Goal: Task Accomplishment & Management: Complete application form

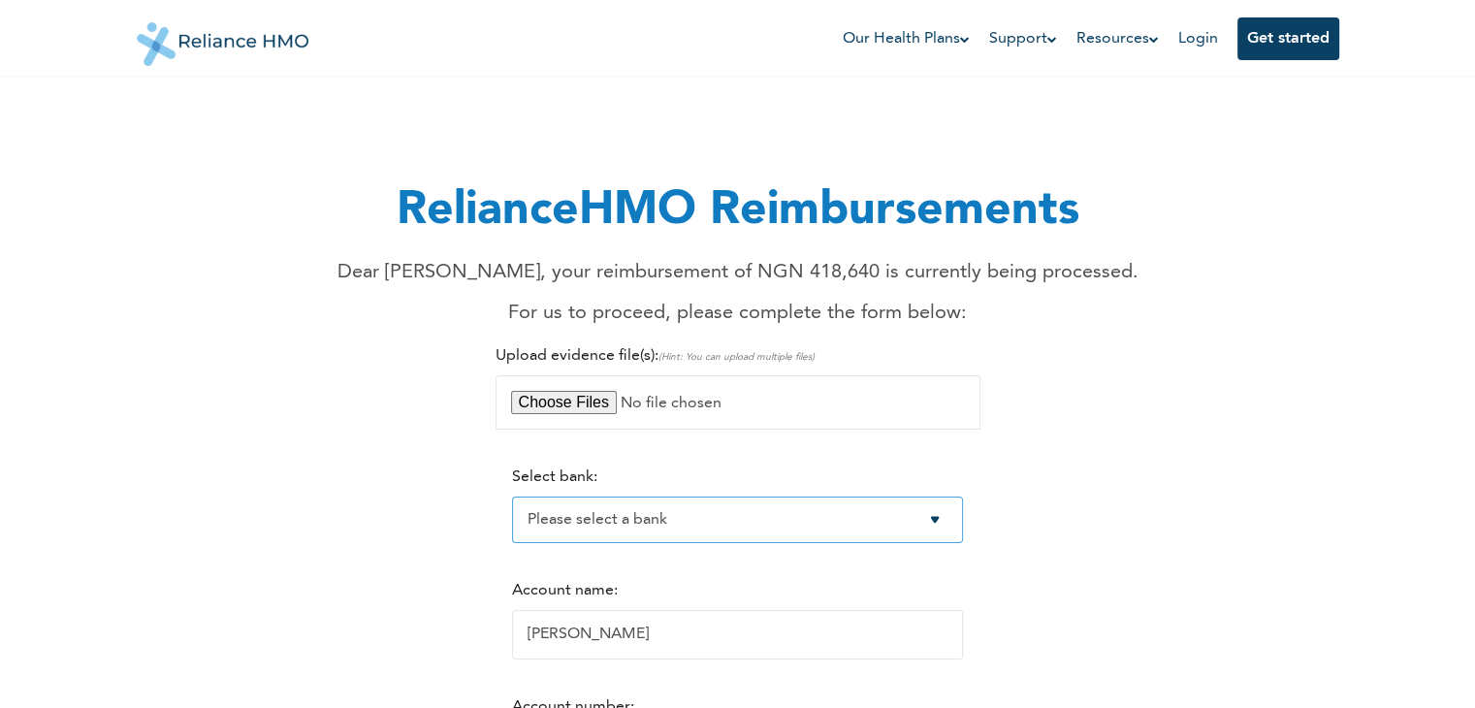
click at [951, 522] on select "Please select a bank Access Bank Plc. Citibank Nigeria Limited Access Bank (Dia…" at bounding box center [737, 520] width 451 height 47
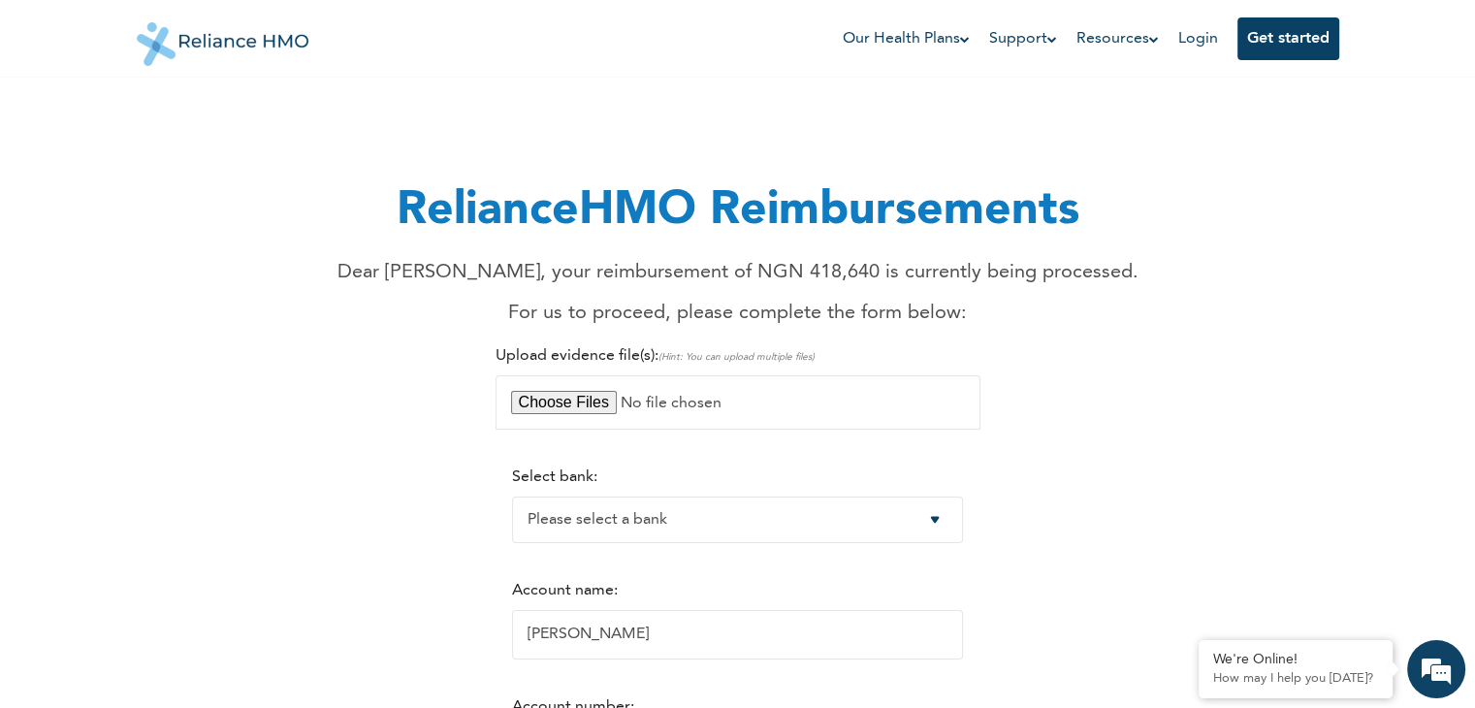
select select "9"
click at [512, 497] on select "Please select a bank Access Bank Plc. Citibank Nigeria Limited Access Bank (Dia…" at bounding box center [737, 520] width 451 height 47
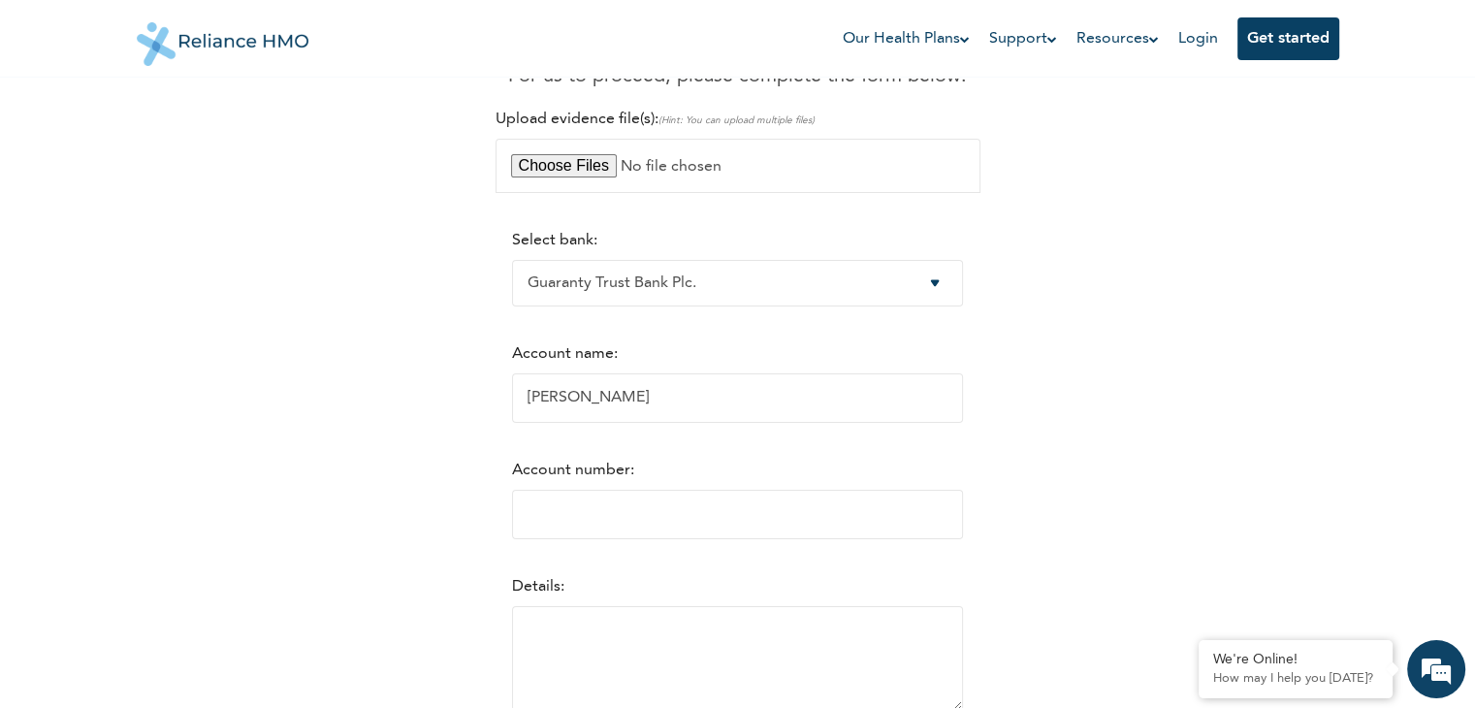
scroll to position [291, 0]
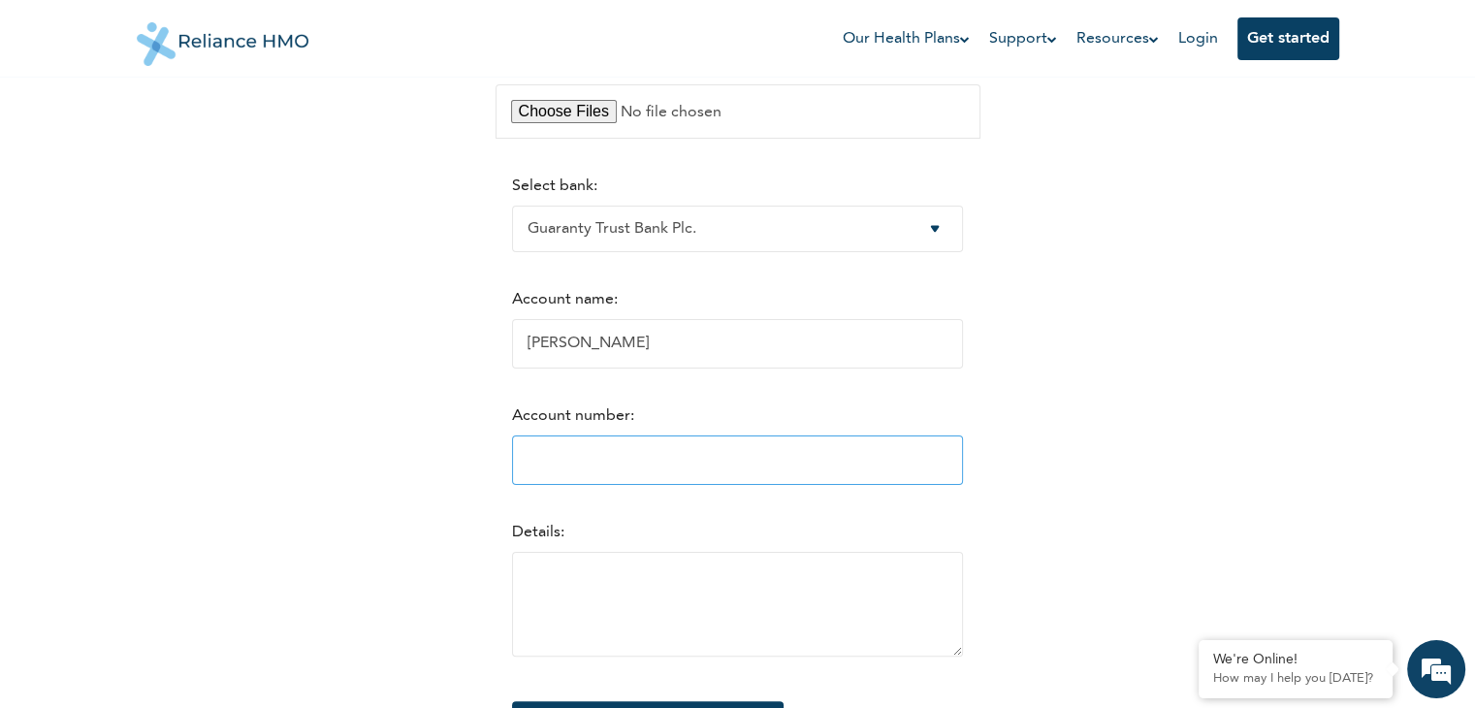
click at [680, 469] on input "Account number:" at bounding box center [737, 459] width 451 height 49
click at [955, 466] on input "18923414" at bounding box center [737, 459] width 451 height 49
click at [955, 466] on input "18923413" at bounding box center [737, 459] width 451 height 49
click at [955, 466] on input "18923412" at bounding box center [737, 459] width 451 height 49
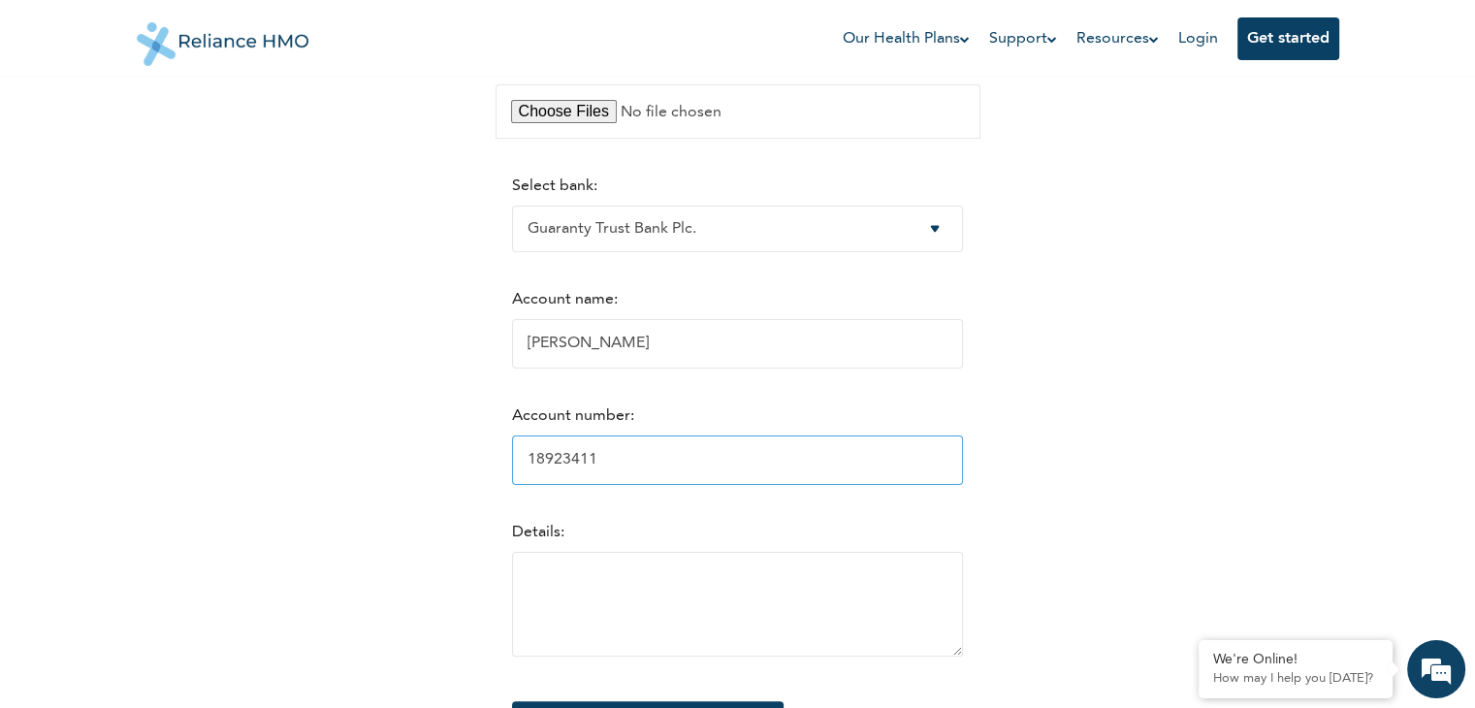
click at [955, 466] on input "18923411" at bounding box center [737, 459] width 451 height 49
click at [955, 466] on input "18923397" at bounding box center [737, 459] width 451 height 49
type input "1"
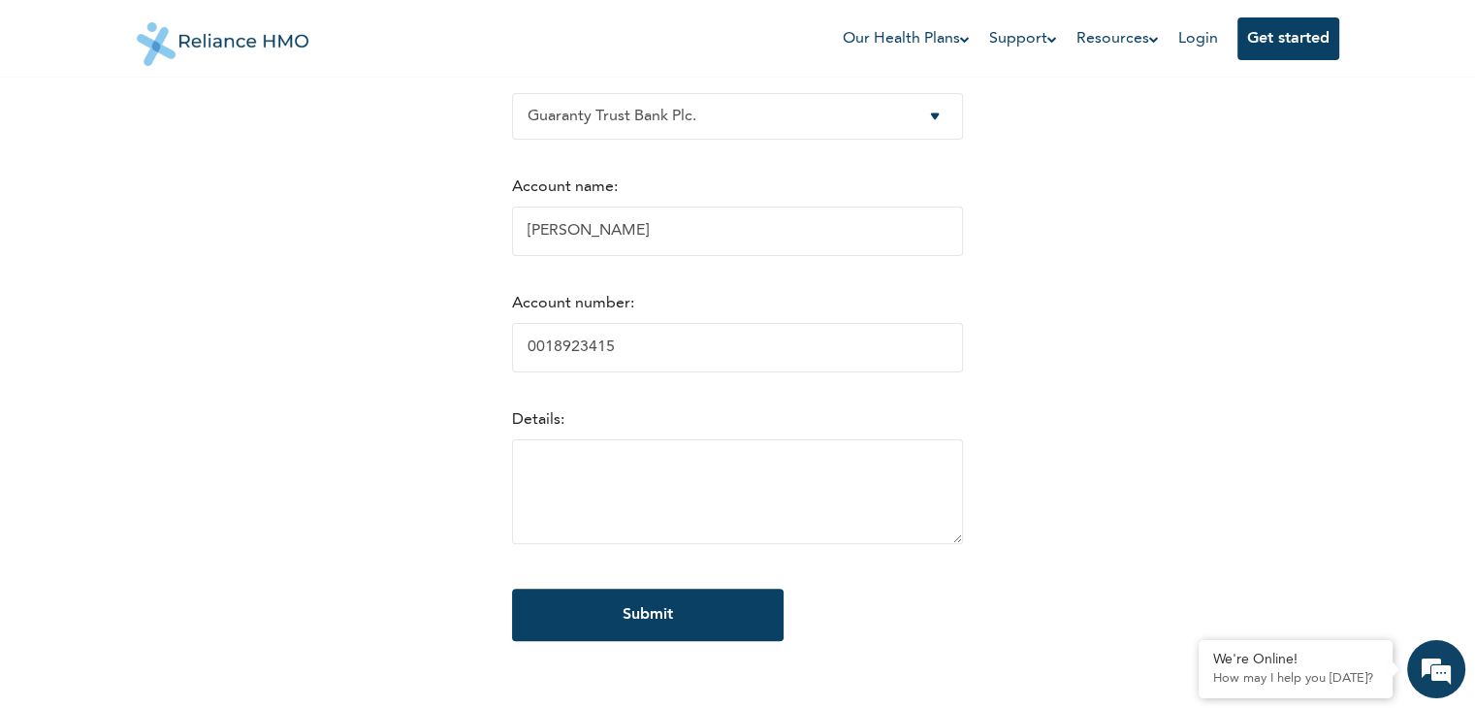
scroll to position [388, 0]
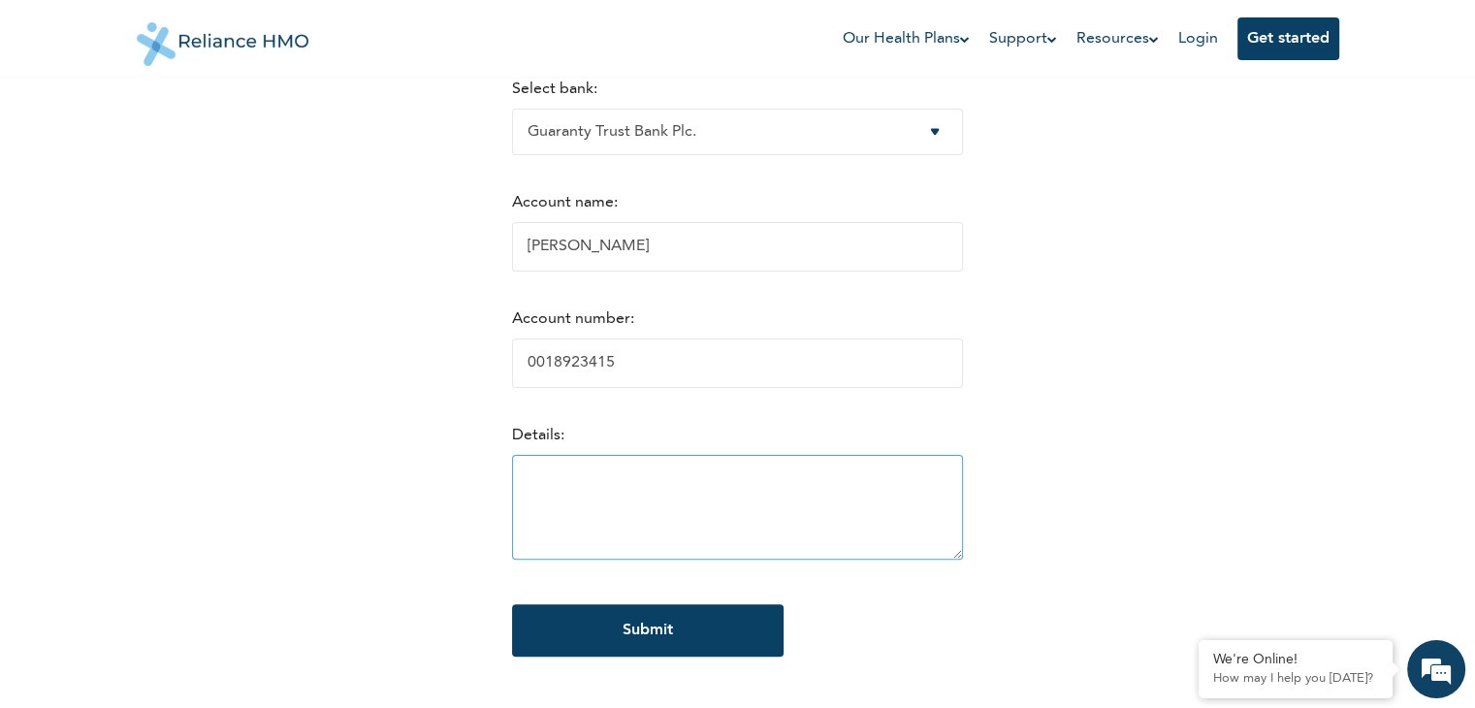
type input "0018923415"
click at [616, 486] on textarea at bounding box center [737, 507] width 451 height 105
paste textarea "Request for Refund of Health Insurance Claim- Reliance HMO- EIS/10447/A"
click at [594, 480] on textarea "Request for Refund of Health Insurance Claim- Reliance HMO- EIS/10447/A" at bounding box center [737, 507] width 451 height 105
click at [646, 482] on textarea "Request for Refund of Health Insurance Claim- Reliance HMO- EIS/10447/A" at bounding box center [737, 507] width 451 height 105
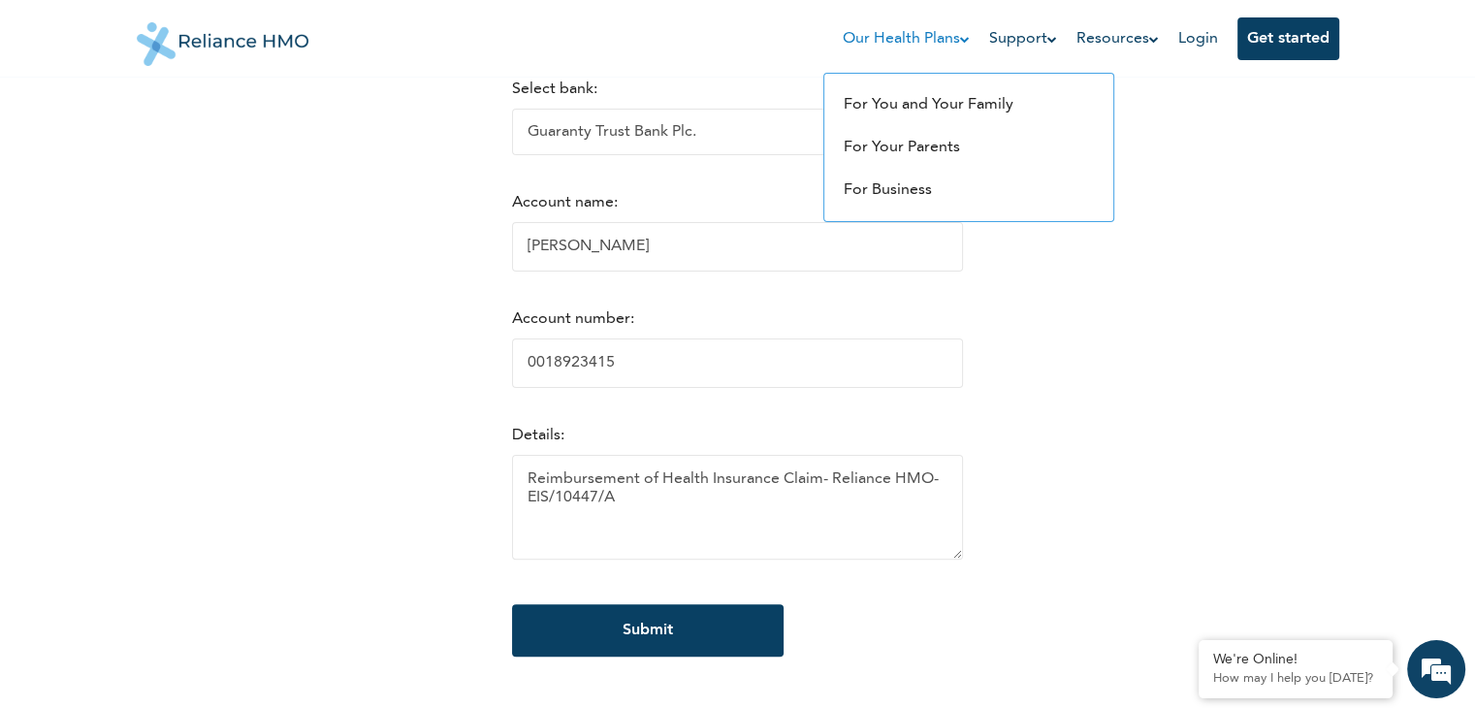
type textarea "Reimbursement of Health Insurance Claim- Reliance HMO- EIS/10447/A"
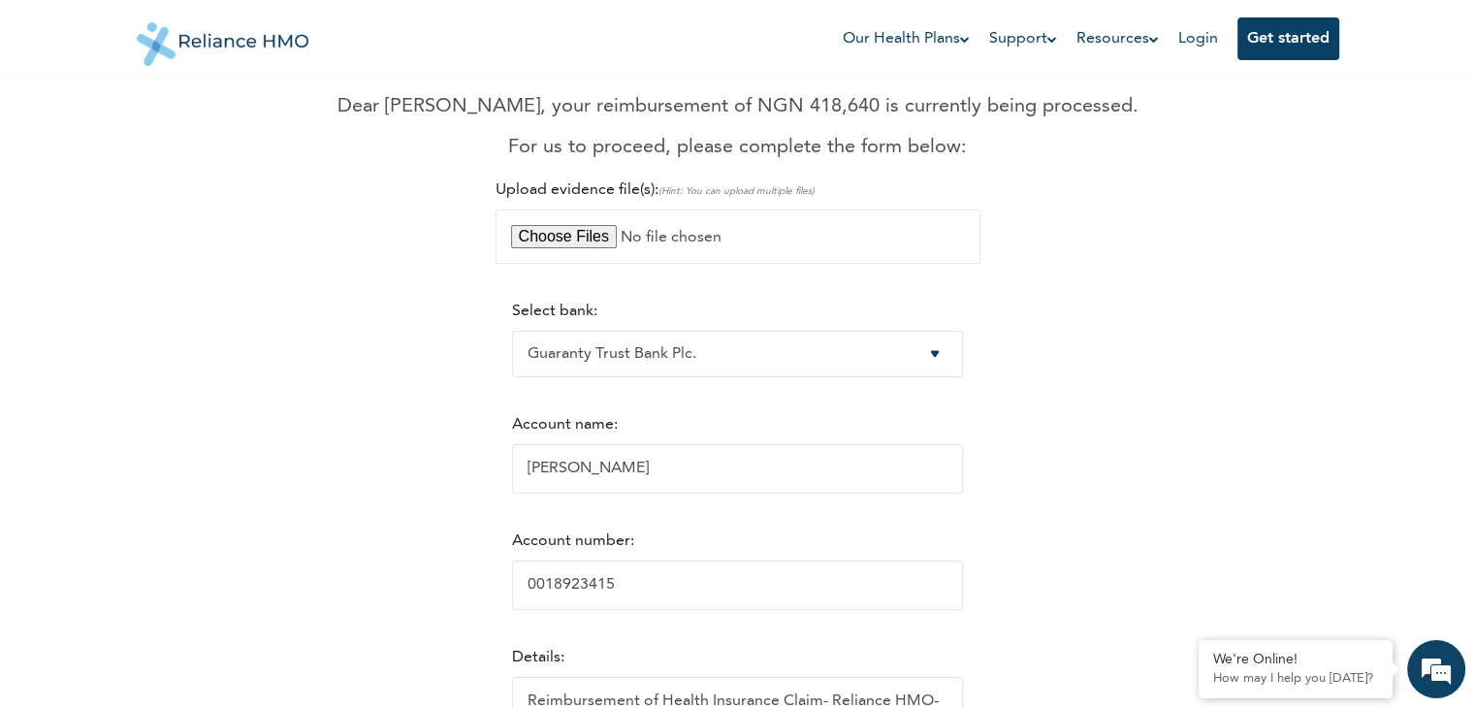
scroll to position [97, 0]
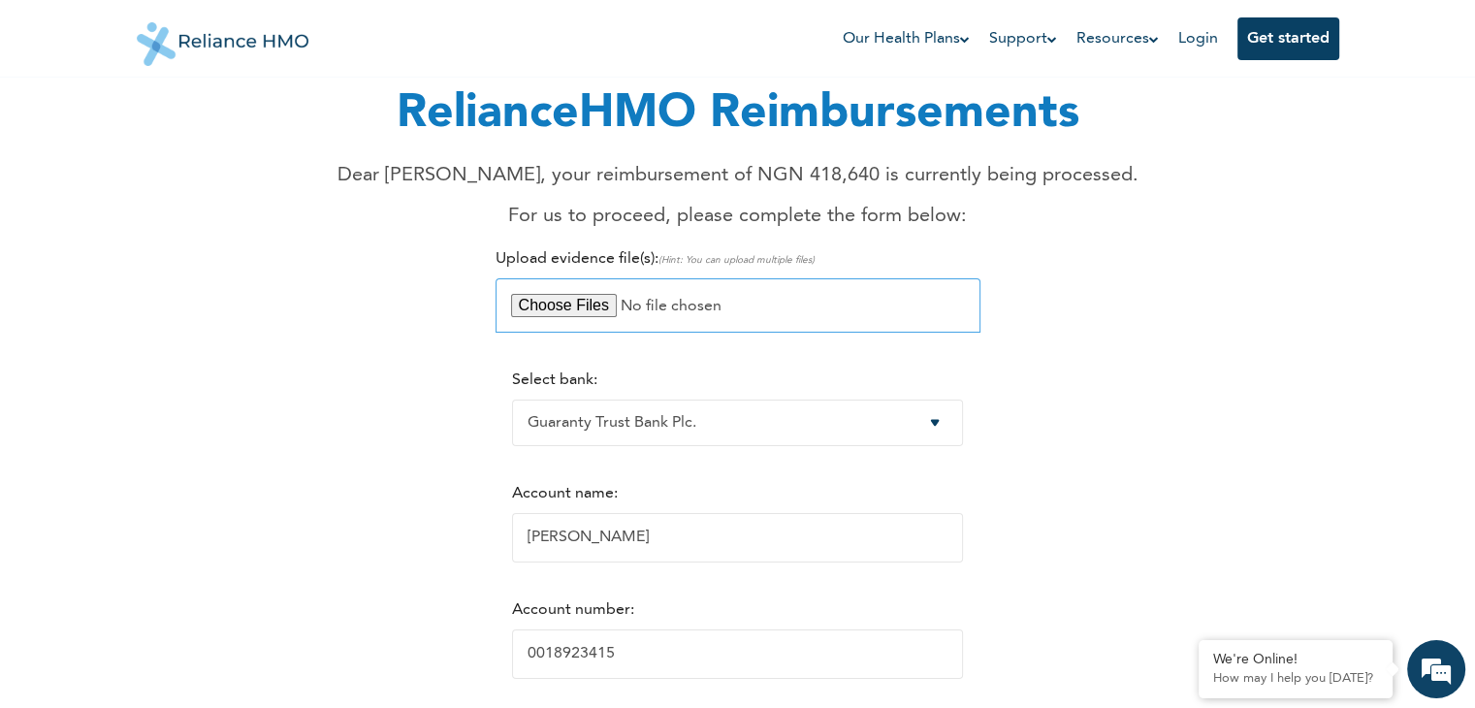
click at [594, 303] on input "file" at bounding box center [738, 305] width 485 height 54
click at [594, 304] on input "file" at bounding box center [738, 305] width 485 height 54
click at [590, 305] on input "file" at bounding box center [738, 305] width 485 height 54
click at [584, 307] on input "file" at bounding box center [738, 305] width 485 height 54
click at [574, 309] on input "file" at bounding box center [738, 305] width 485 height 54
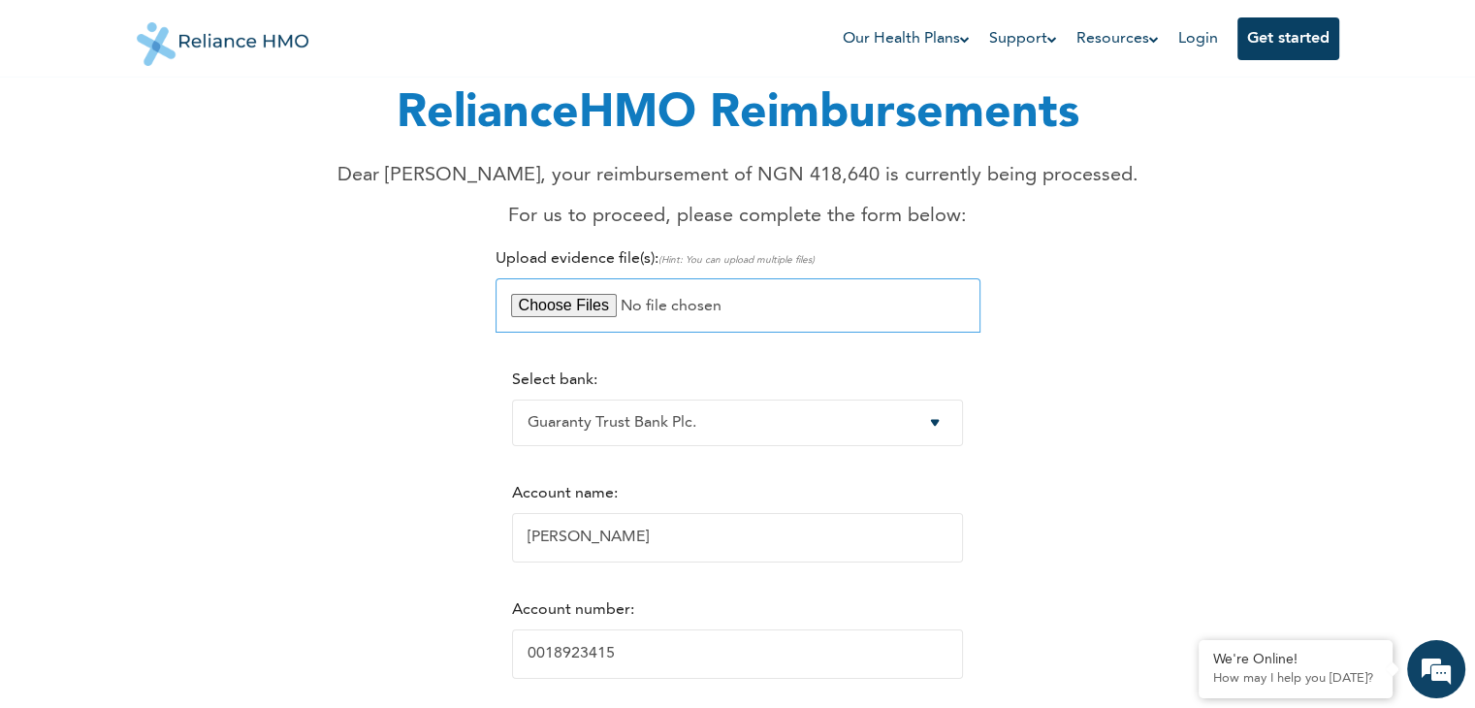
type input "C:\fakepath\Medical Report RedeemersHC (1).pdf"
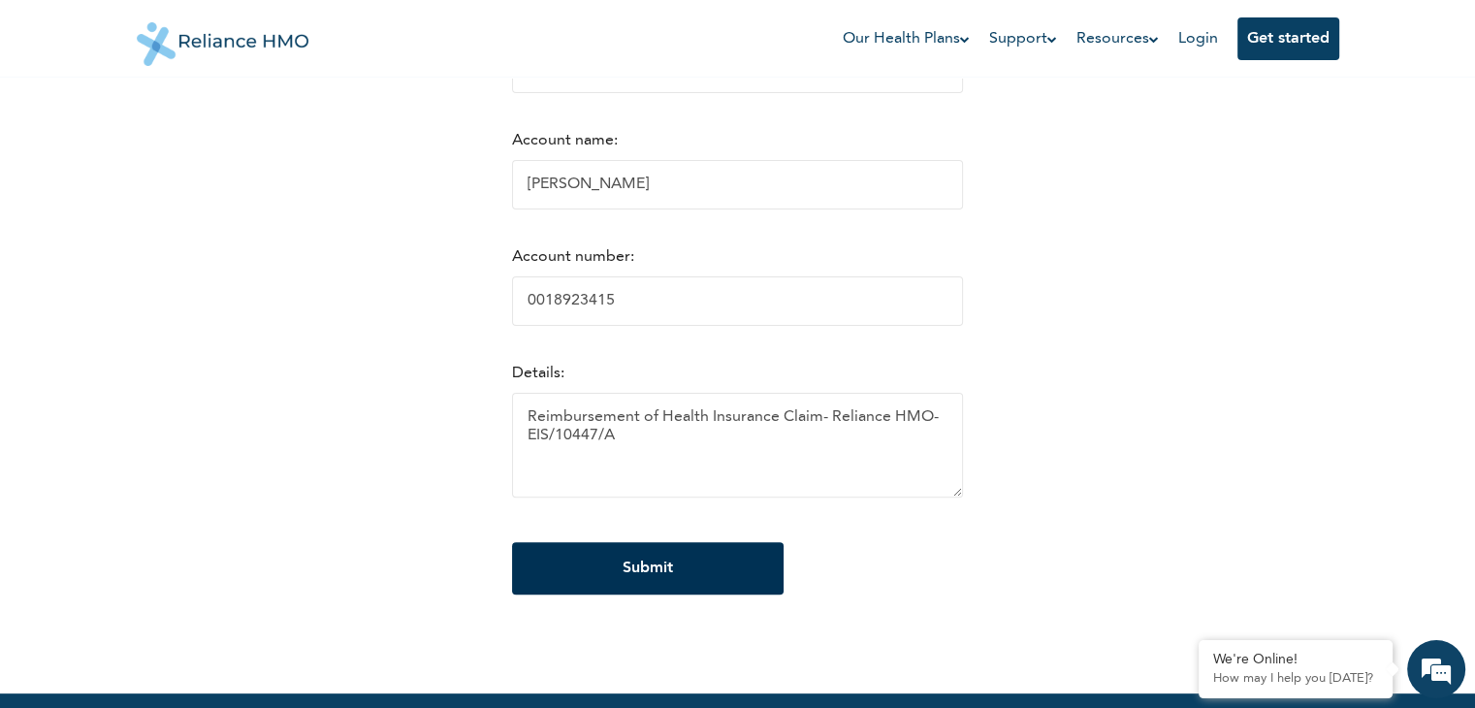
scroll to position [582, 0]
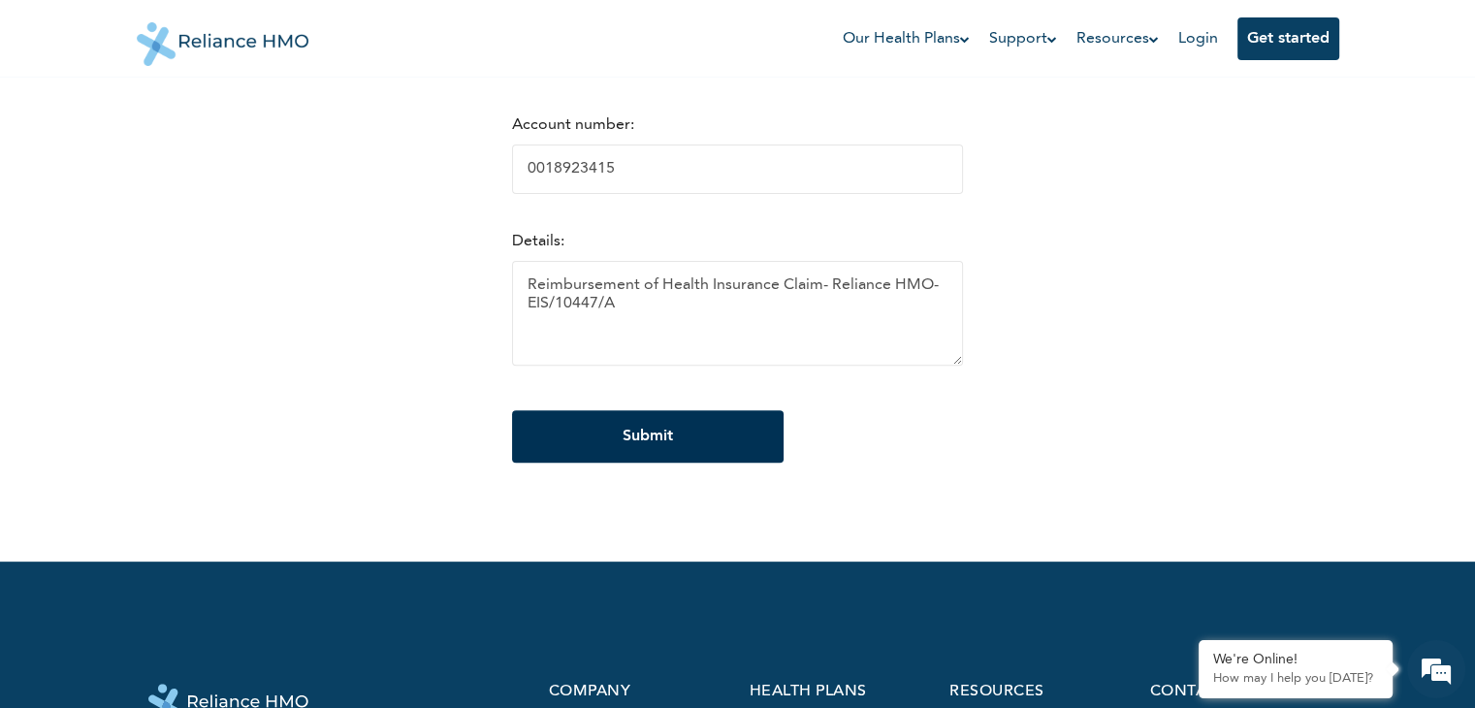
click at [722, 445] on input "Submit" at bounding box center [648, 436] width 272 height 52
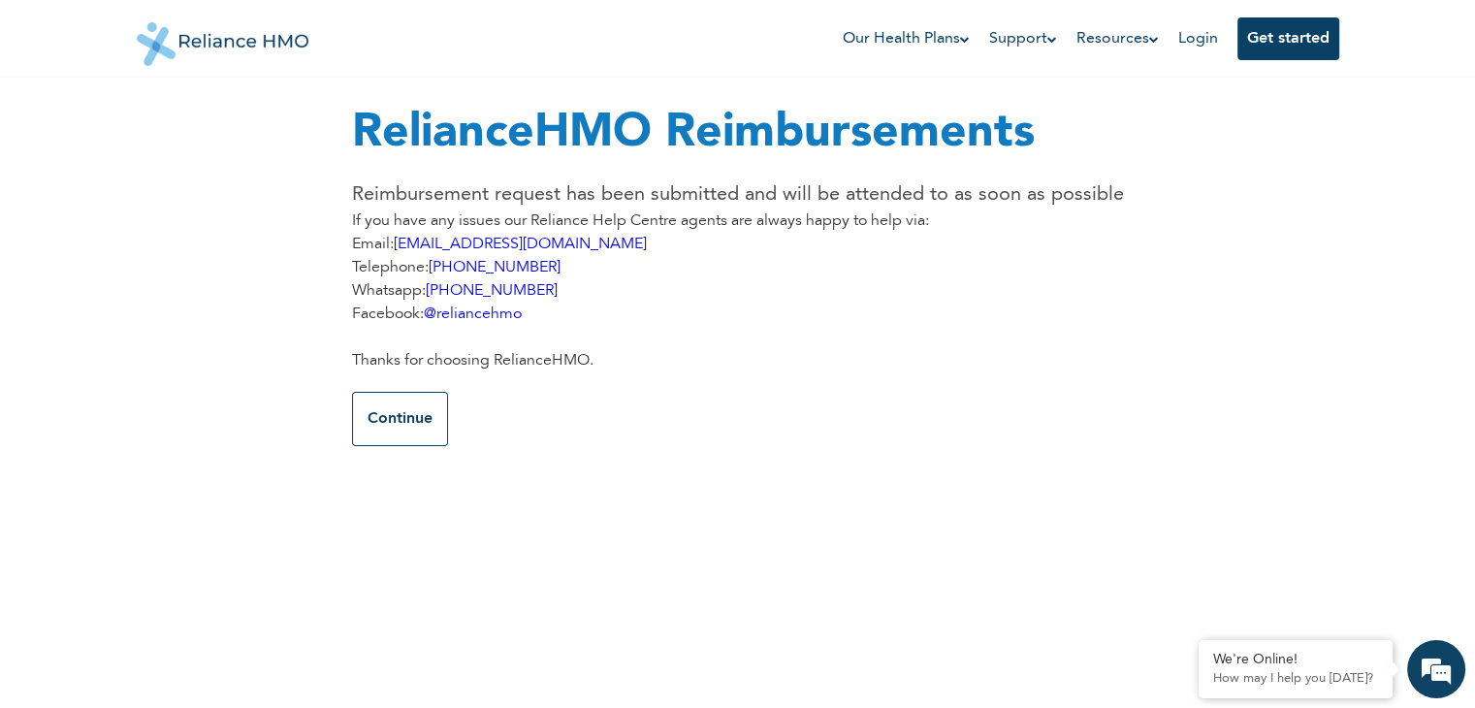
scroll to position [0, 0]
click at [1337, 143] on div "RelianceHMO Reimbursements Reimbursement request has been submitted and will be…" at bounding box center [738, 365] width 1203 height 731
click at [408, 425] on button "Continue" at bounding box center [400, 419] width 96 height 54
